Goal: Task Accomplishment & Management: Manage account settings

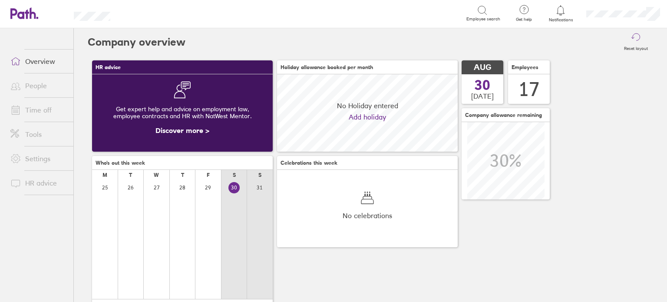
scroll to position [77, 181]
click at [49, 109] on link "Time off" at bounding box center [38, 109] width 70 height 17
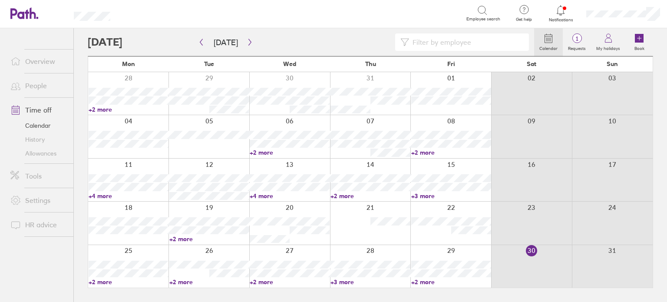
click at [37, 152] on link "Allowances" at bounding box center [38, 153] width 70 height 14
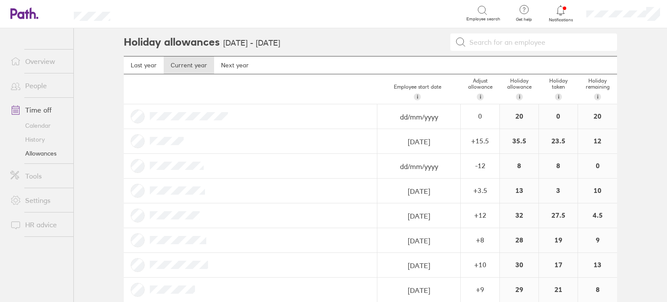
click at [53, 56] on link "Overview" at bounding box center [38, 61] width 70 height 17
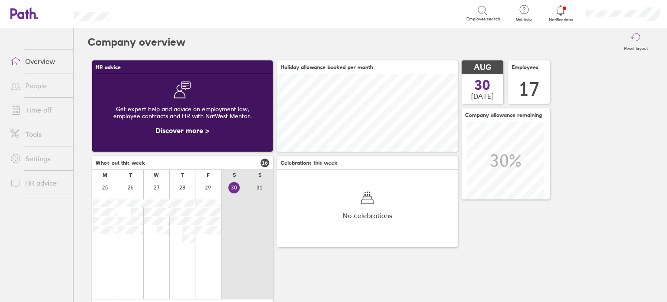
scroll to position [77, 181]
click at [53, 107] on link "Time off" at bounding box center [38, 109] width 70 height 17
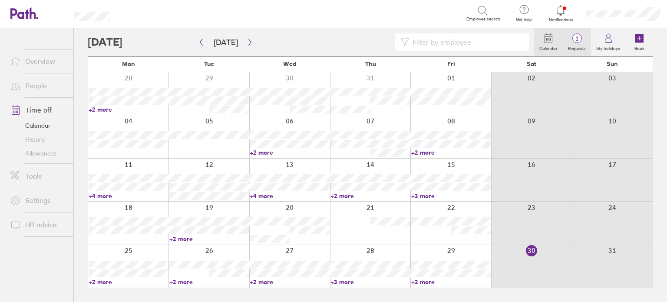
click at [574, 46] on label "Requests" at bounding box center [577, 47] width 28 height 8
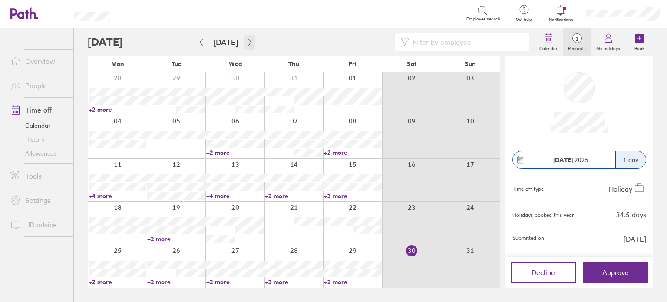
click at [250, 43] on button "button" at bounding box center [249, 42] width 11 height 14
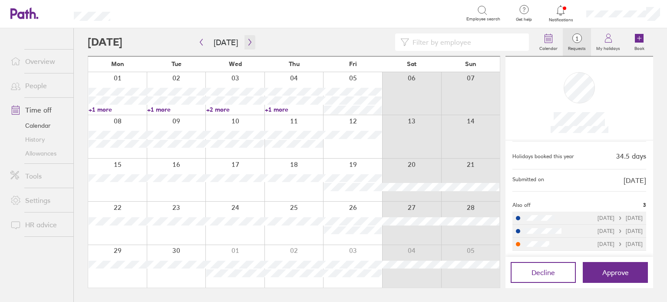
scroll to position [59, 0]
click at [41, 62] on link "Overview" at bounding box center [38, 61] width 70 height 17
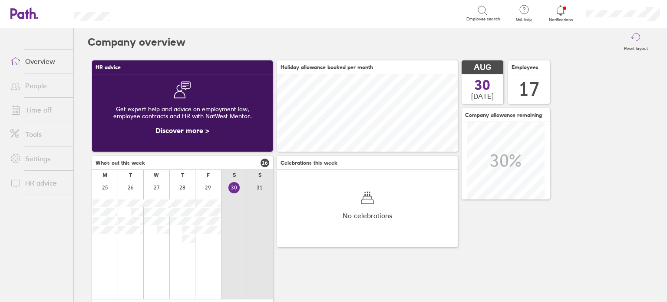
scroll to position [77, 181]
